Goal: Task Accomplishment & Management: Manage account settings

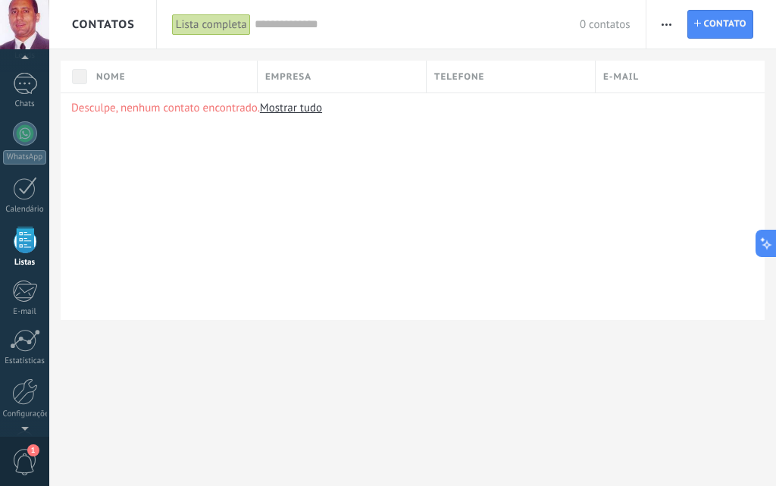
drag, startPoint x: 0, startPoint y: 0, endPoint x: 21, endPoint y: 14, distance: 25.2
click at [21, 14] on div at bounding box center [24, 24] width 49 height 49
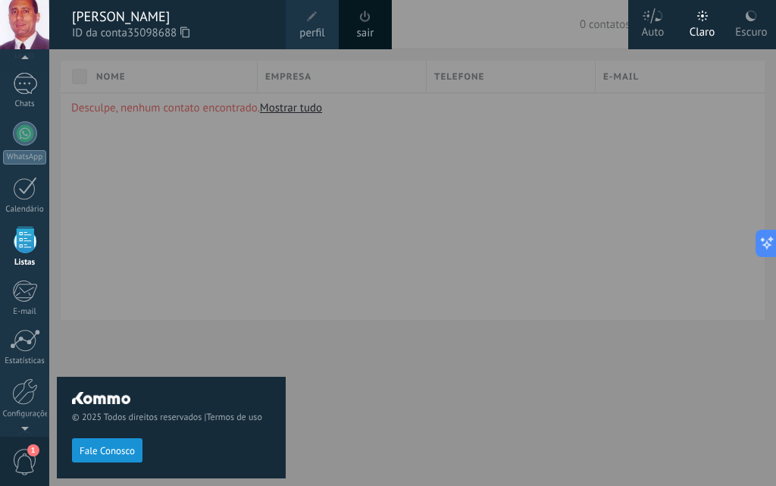
click at [308, 30] on span "perfil" at bounding box center [311, 33] width 25 height 17
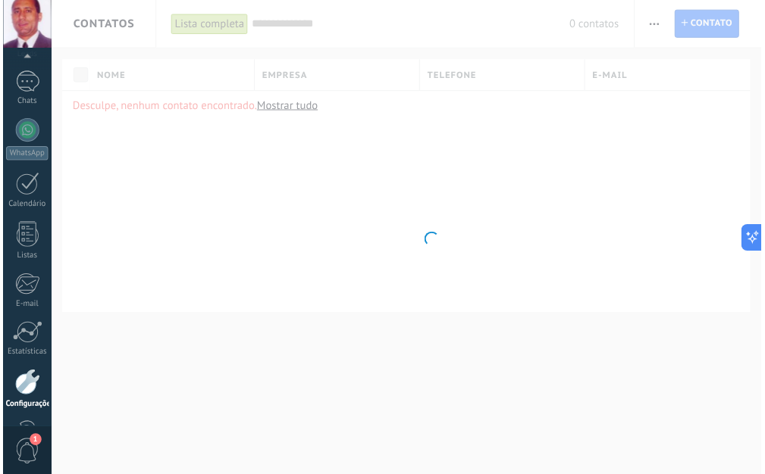
scroll to position [145, 0]
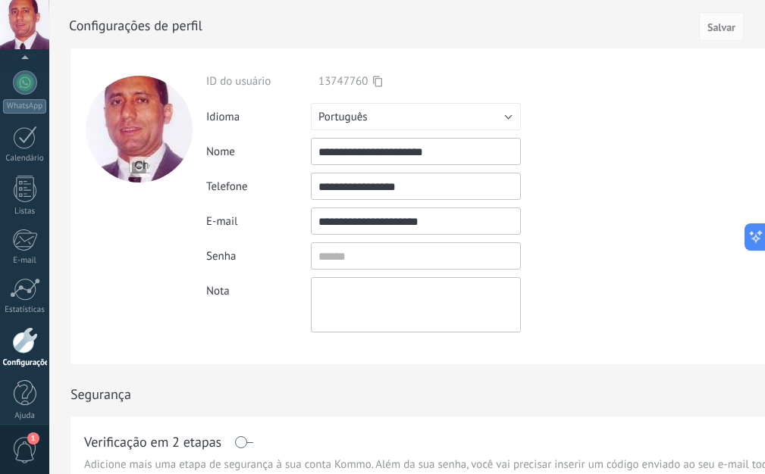
click at [133, 131] on div at bounding box center [139, 129] width 107 height 107
drag, startPoint x: 142, startPoint y: 115, endPoint x: 139, endPoint y: 130, distance: 15.3
click at [139, 130] on div at bounding box center [139, 129] width 107 height 107
click at [139, 145] on div at bounding box center [139, 129] width 107 height 107
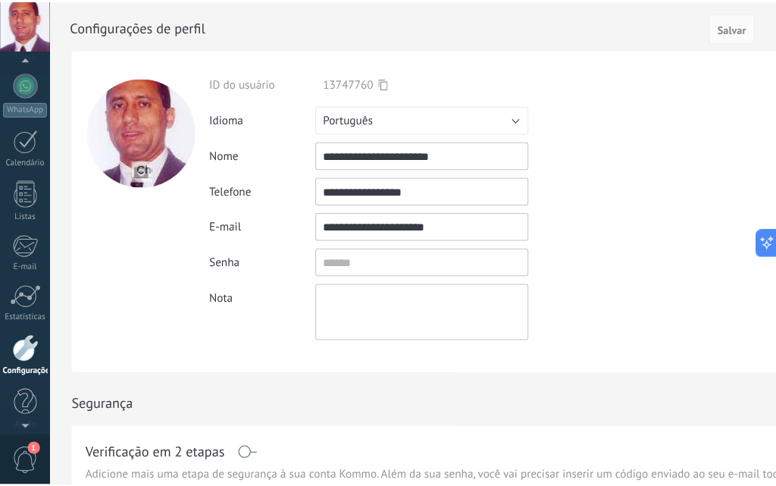
scroll to position [156, 0]
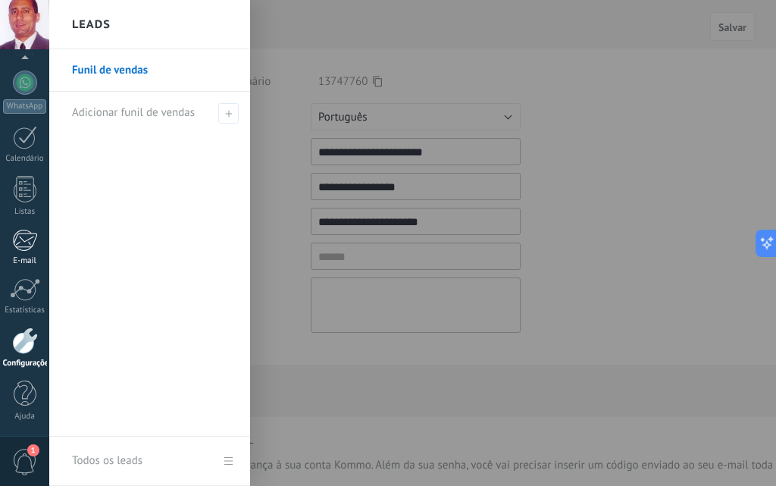
click at [20, 229] on div at bounding box center [24, 240] width 25 height 23
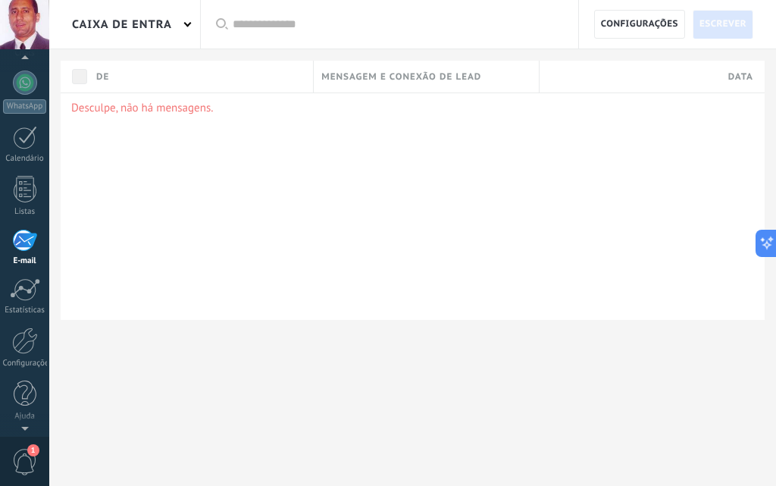
scroll to position [145, 0]
